Goal: Find specific page/section: Find specific page/section

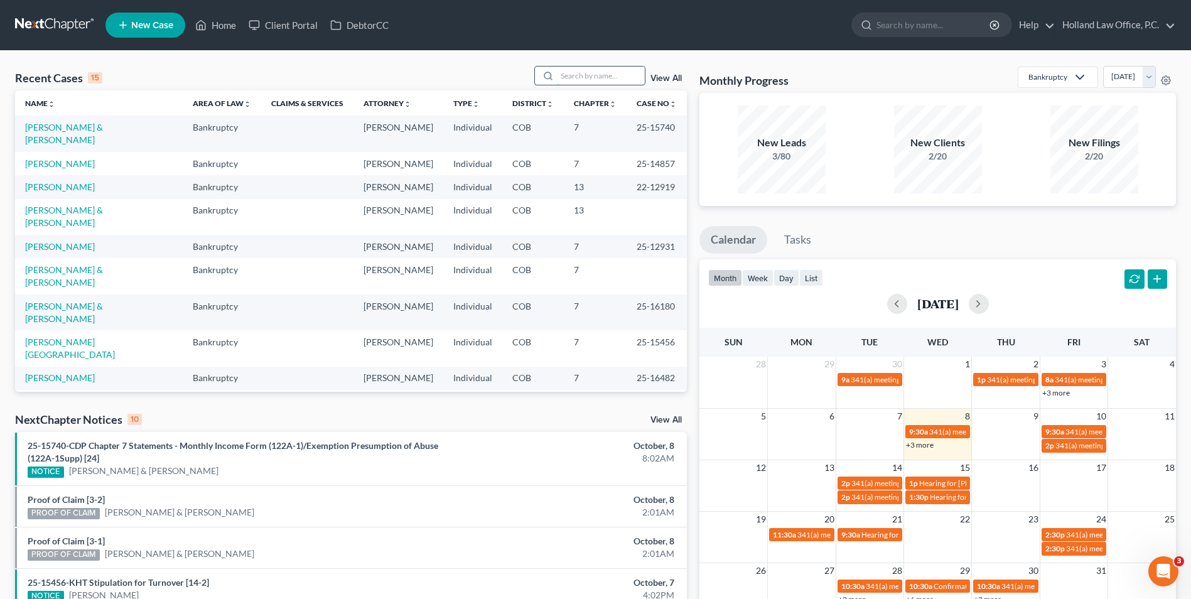
drag, startPoint x: 602, startPoint y: 79, endPoint x: 597, endPoint y: 75, distance: 6.5
click at [602, 79] on input "search" at bounding box center [601, 76] width 88 height 18
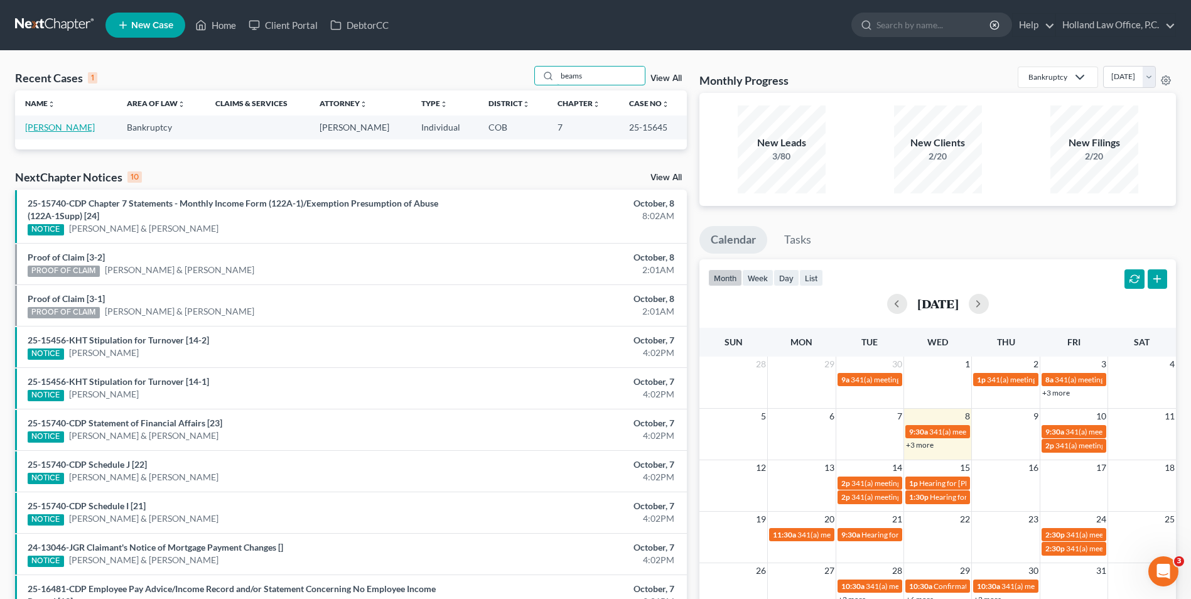
type input "beams"
click at [72, 128] on link "[PERSON_NAME]" at bounding box center [60, 127] width 70 height 11
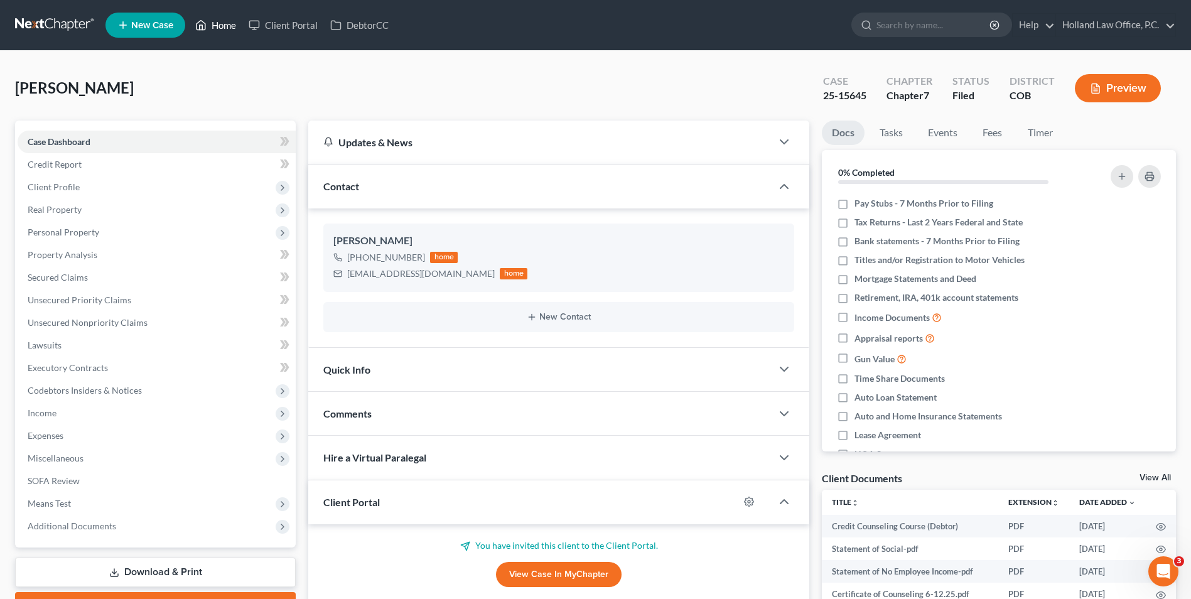
click at [210, 17] on link "Home" at bounding box center [215, 25] width 53 height 23
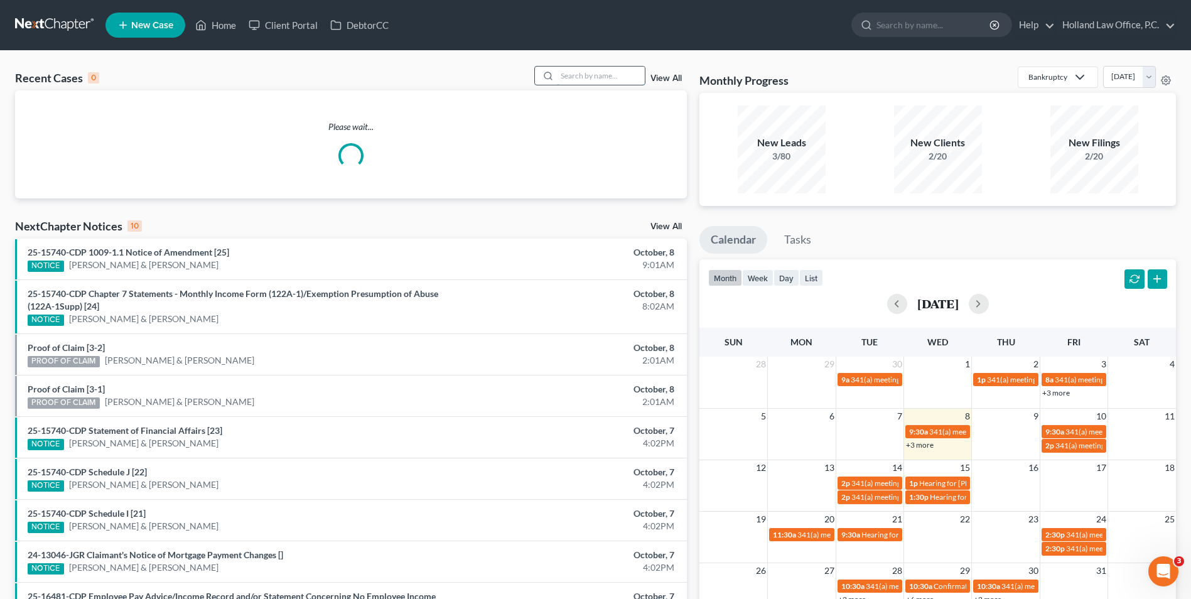
click at [593, 73] on input "search" at bounding box center [601, 76] width 88 height 18
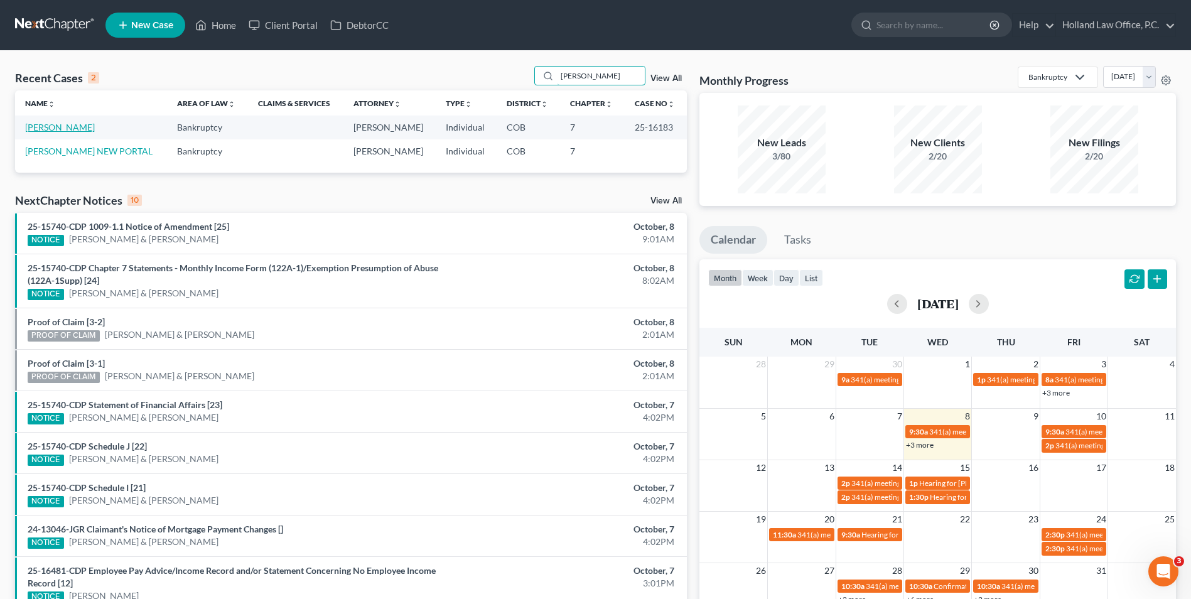
type input "[PERSON_NAME]"
click at [65, 129] on link "[PERSON_NAME]" at bounding box center [60, 127] width 70 height 11
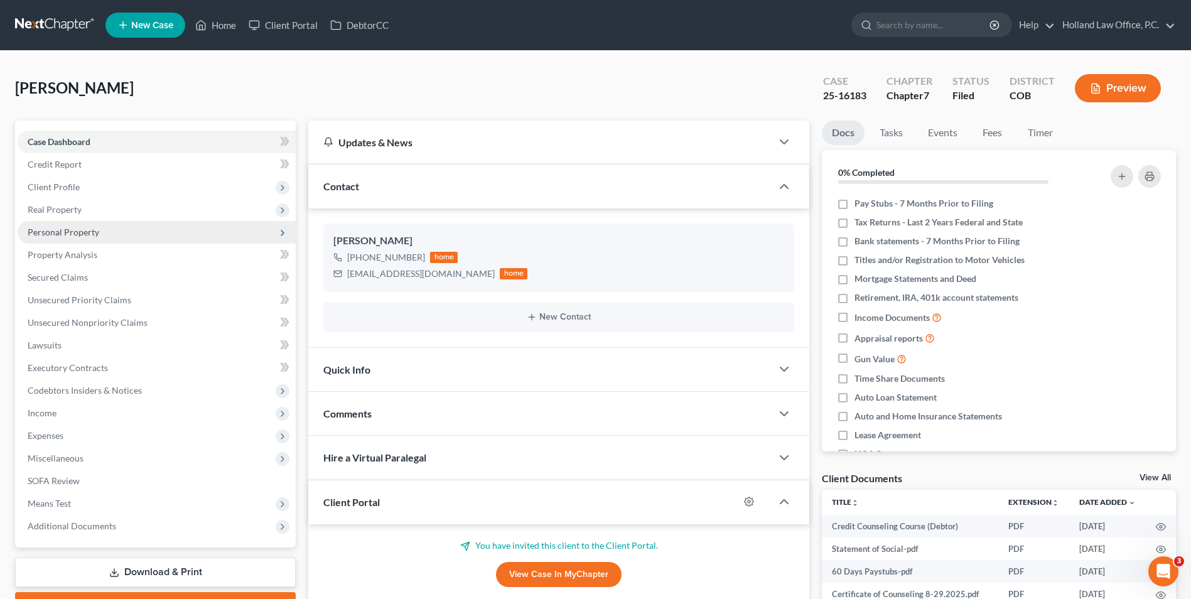
click at [84, 232] on span "Personal Property" at bounding box center [64, 232] width 72 height 11
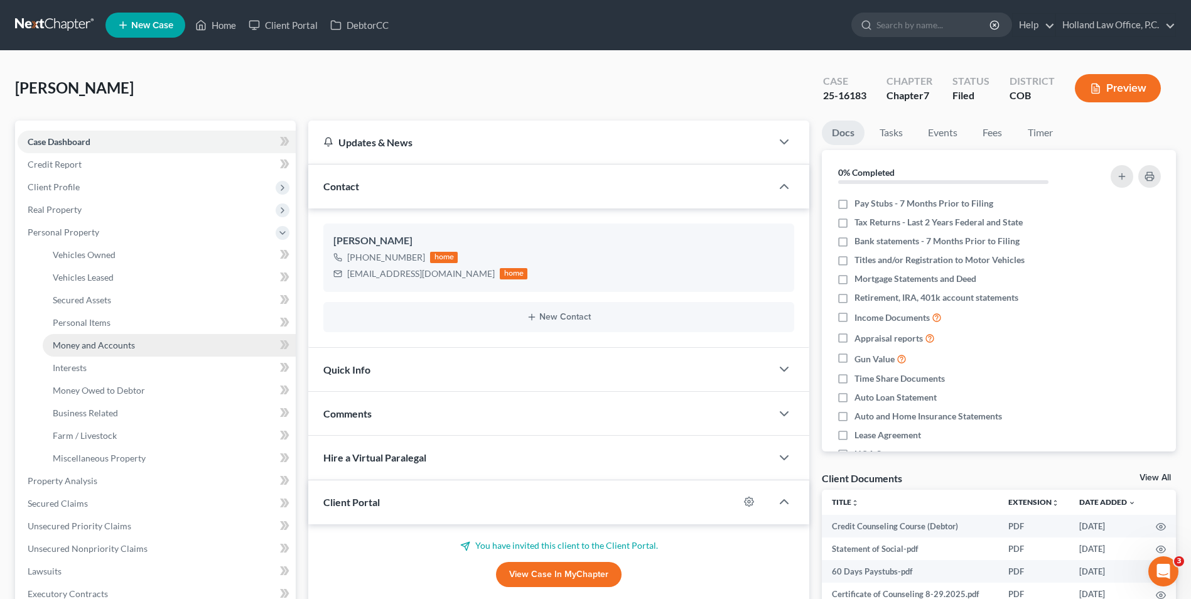
click at [102, 338] on link "Money and Accounts" at bounding box center [169, 345] width 253 height 23
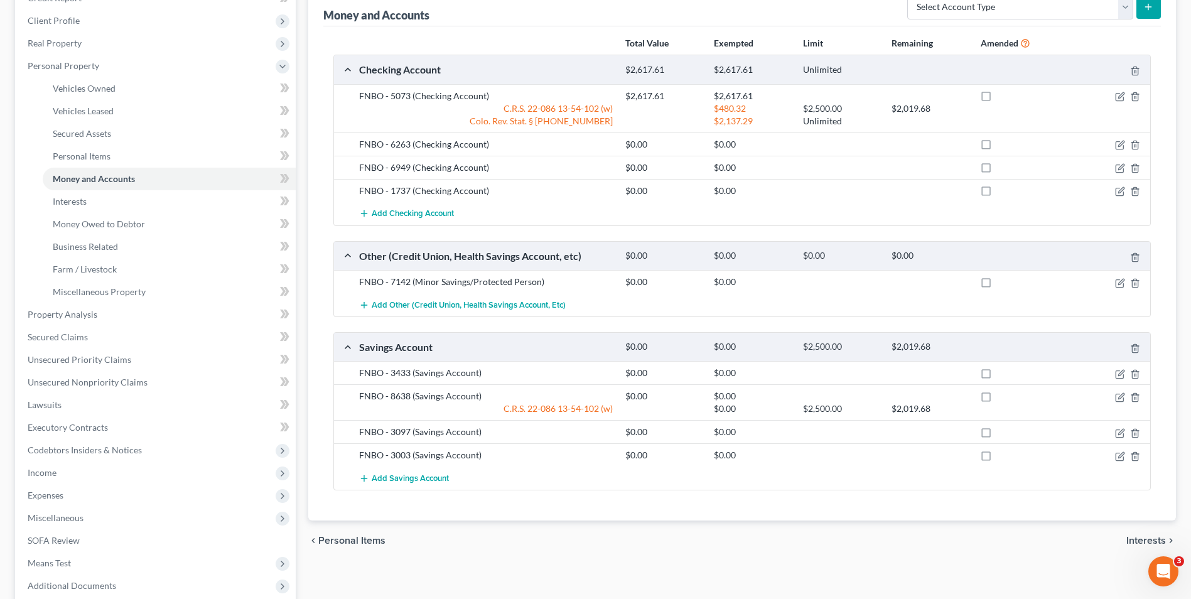
scroll to position [188, 0]
